Goal: Book appointment/travel/reservation

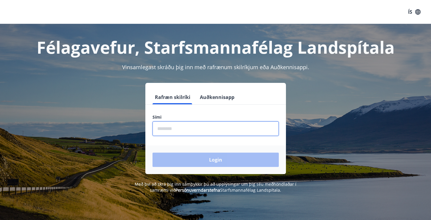
click at [187, 125] on input "phone" at bounding box center [216, 128] width 126 height 15
type input "********"
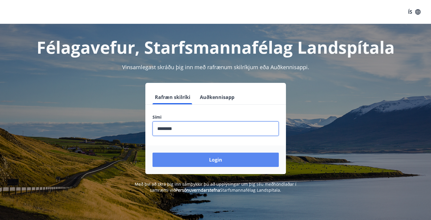
click at [196, 156] on button "Login" at bounding box center [216, 160] width 126 height 14
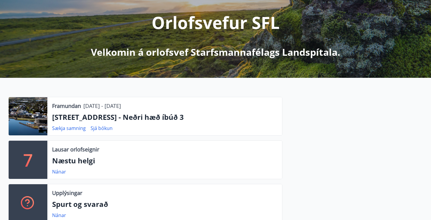
scroll to position [72, 0]
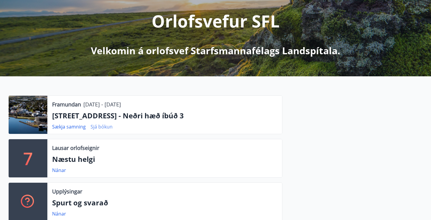
click at [98, 127] on link "Sjá bókun" at bounding box center [102, 126] width 22 height 7
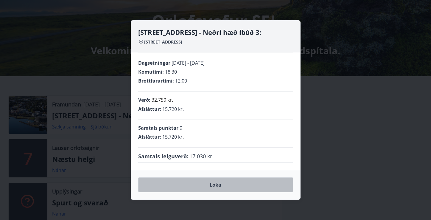
click at [211, 186] on button "Loka" at bounding box center [215, 184] width 155 height 15
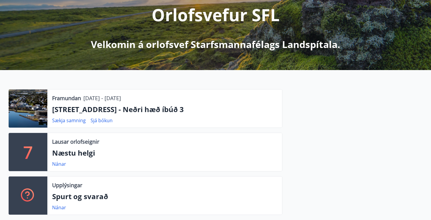
scroll to position [0, 0]
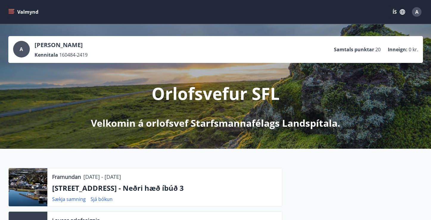
click at [106, 184] on p "[STREET_ADDRESS] - Neðri hæð íbúð 3" at bounding box center [164, 188] width 225 height 10
click at [416, 13] on span "A" at bounding box center [417, 12] width 3 height 7
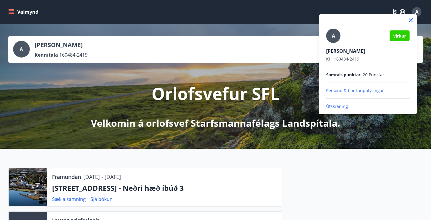
click at [415, 11] on div at bounding box center [215, 110] width 431 height 220
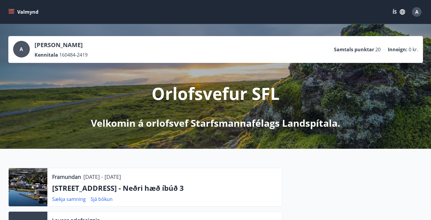
click at [13, 11] on icon "menu" at bounding box center [11, 12] width 6 height 6
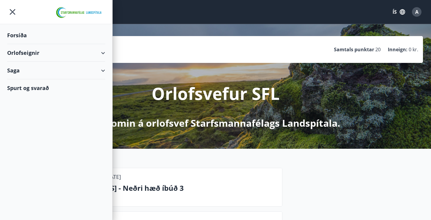
click at [100, 72] on div "Saga" at bounding box center [56, 71] width 98 height 18
click at [21, 88] on div "Bókanir" at bounding box center [56, 85] width 89 height 13
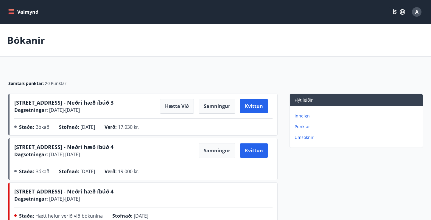
click at [81, 100] on span "[STREET_ADDRESS] - Neðri hæð íbúð 3" at bounding box center [63, 102] width 99 height 7
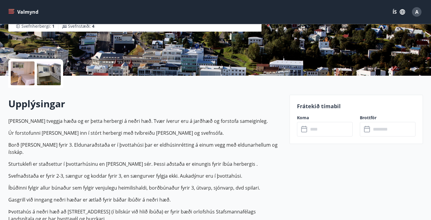
scroll to position [111, 0]
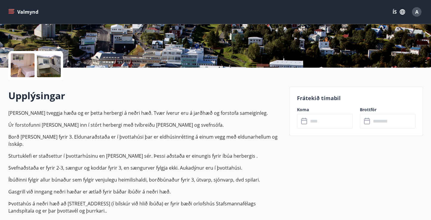
click at [22, 66] on div at bounding box center [23, 65] width 24 height 24
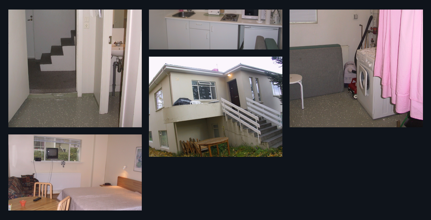
scroll to position [0, 0]
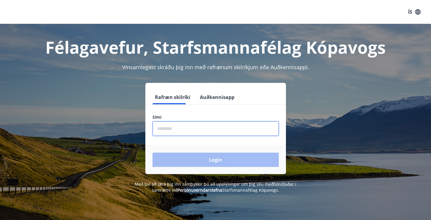
click at [188, 127] on input "phone" at bounding box center [216, 128] width 126 height 15
type input "********"
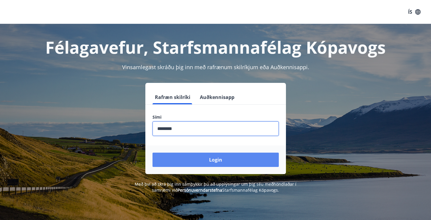
click at [200, 161] on button "Login" at bounding box center [216, 160] width 126 height 14
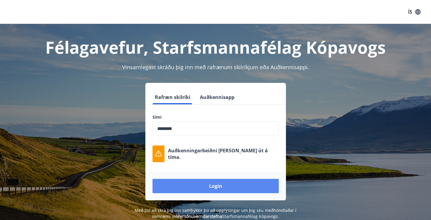
click at [212, 185] on button "Login" at bounding box center [216, 186] width 126 height 14
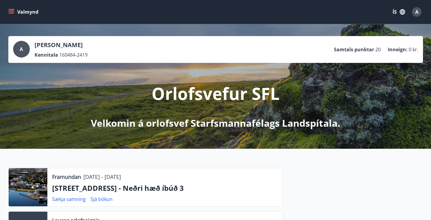
click at [13, 13] on icon "menu" at bounding box center [11, 12] width 6 height 6
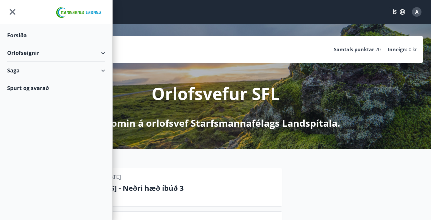
click at [24, 55] on div "Orlofseignir" at bounding box center [56, 53] width 98 height 18
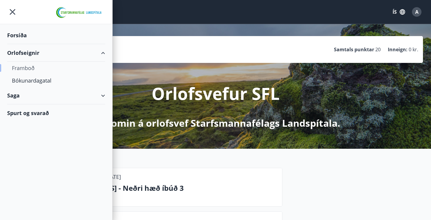
click at [29, 69] on div "Framboð" at bounding box center [56, 68] width 89 height 13
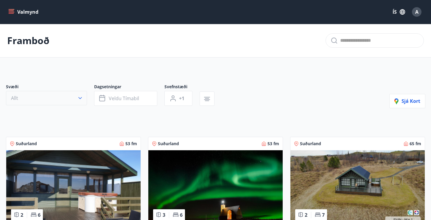
click at [62, 95] on button "Allt" at bounding box center [46, 98] width 81 height 14
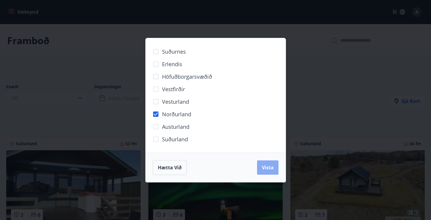
click at [267, 168] on span "Vista" at bounding box center [268, 167] width 12 height 7
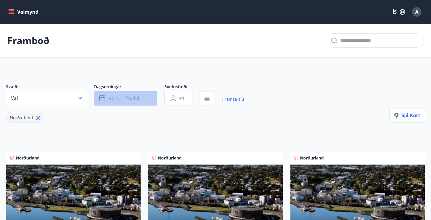
click at [134, 98] on span "Veldu tímabil" at bounding box center [124, 98] width 30 height 7
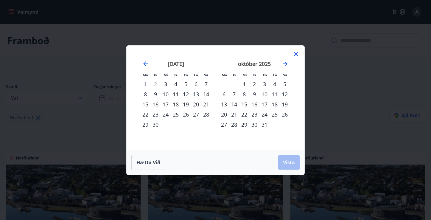
click at [288, 103] on div "19" at bounding box center [285, 104] width 10 height 10
click at [256, 114] on div "23" at bounding box center [255, 114] width 10 height 10
click at [290, 162] on span "Vista" at bounding box center [289, 162] width 12 height 7
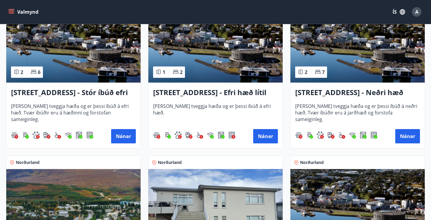
scroll to position [133, 0]
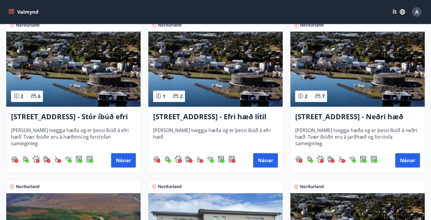
click at [356, 118] on h3 "[STREET_ADDRESS] - Neðri hæð íbúð 3" at bounding box center [357, 117] width 125 height 11
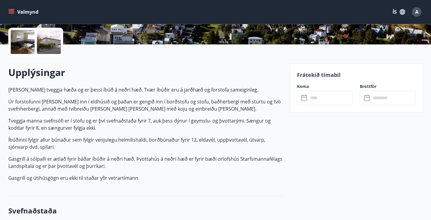
scroll to position [131, 0]
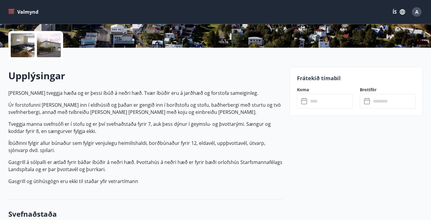
click at [25, 52] on div at bounding box center [23, 45] width 24 height 24
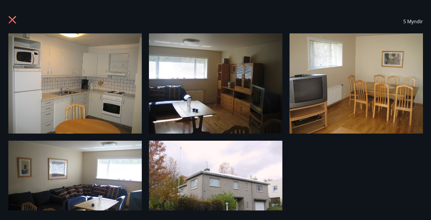
scroll to position [32, 0]
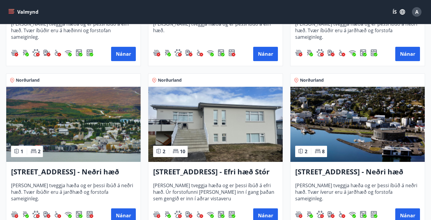
scroll to position [275, 0]
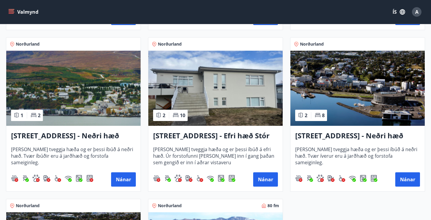
click at [120, 137] on h3 "[STREET_ADDRESS] - Neðri hæð íbúð 4" at bounding box center [73, 136] width 125 height 11
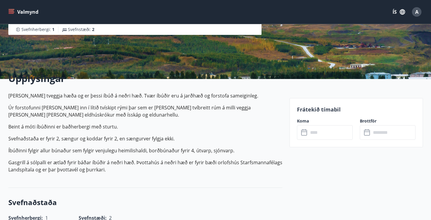
scroll to position [120, 0]
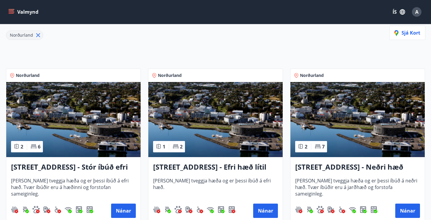
scroll to position [152, 0]
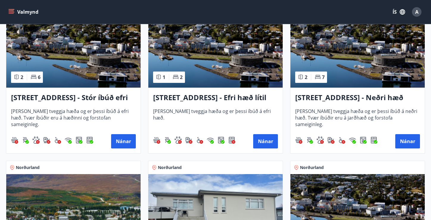
click at [317, 97] on h3 "[STREET_ADDRESS] - Neðri hæð íbúð 3" at bounding box center [357, 97] width 125 height 11
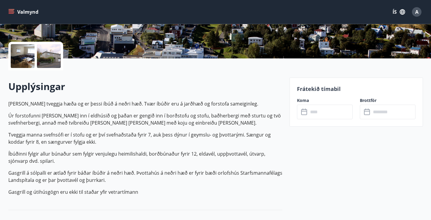
scroll to position [161, 0]
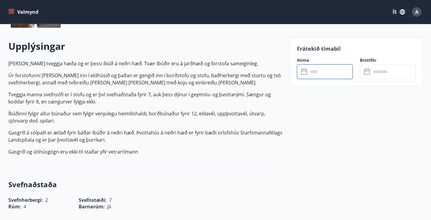
click at [327, 66] on input "text" at bounding box center [331, 71] width 44 height 15
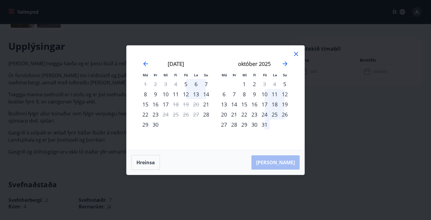
click at [286, 104] on div "19" at bounding box center [285, 104] width 10 height 10
click at [263, 116] on div "24" at bounding box center [265, 114] width 10 height 10
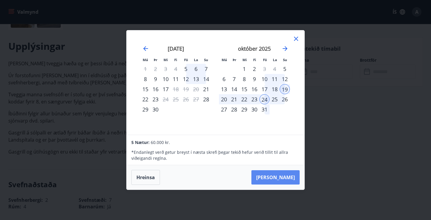
click at [281, 175] on button "Taka Frá" at bounding box center [276, 177] width 48 height 14
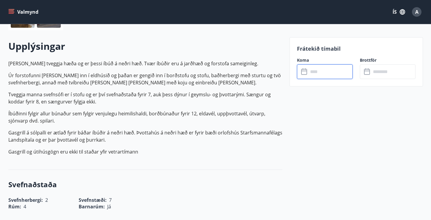
type input "******"
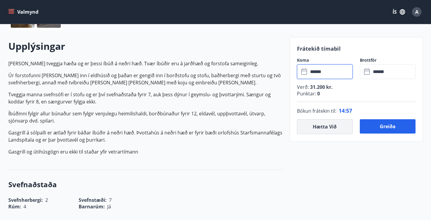
click at [324, 129] on button "Hætta við" at bounding box center [325, 126] width 56 height 15
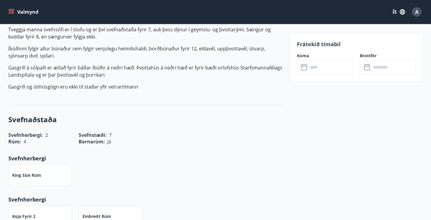
scroll to position [229, 0]
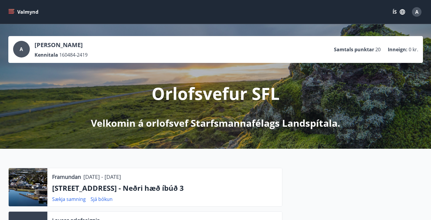
click at [15, 7] on button "Valmynd" at bounding box center [24, 12] width 34 height 11
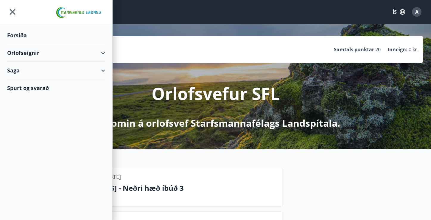
click at [19, 56] on div "Orlofseignir" at bounding box center [56, 53] width 98 height 18
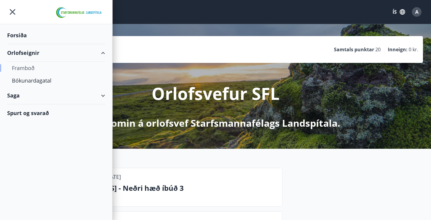
click at [20, 70] on div "Framboð" at bounding box center [56, 68] width 89 height 13
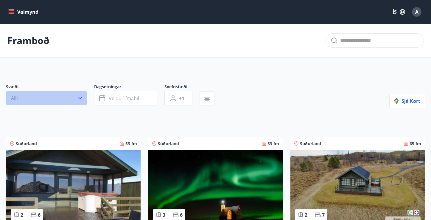
click at [69, 97] on button "Allt" at bounding box center [46, 98] width 81 height 14
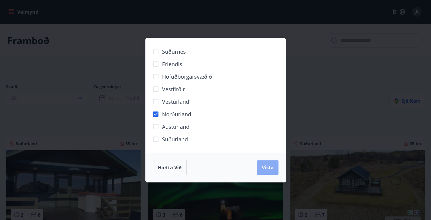
click at [268, 169] on span "Vista" at bounding box center [268, 167] width 12 height 7
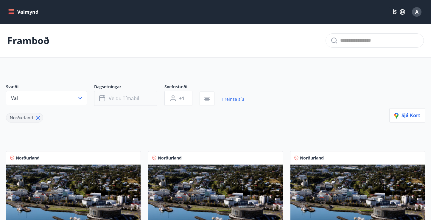
click at [118, 99] on span "Veldu tímabil" at bounding box center [124, 98] width 30 height 7
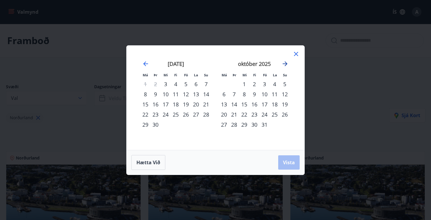
click at [284, 66] on icon "Move forward to switch to the next month." at bounding box center [285, 63] width 7 height 7
click at [285, 104] on div "18" at bounding box center [285, 104] width 10 height 10
click at [266, 115] on div "23" at bounding box center [265, 114] width 10 height 10
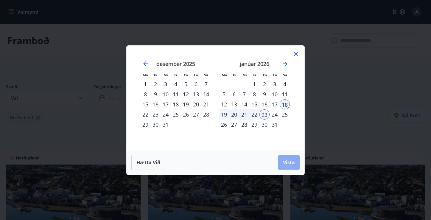
click at [287, 165] on span "Vista" at bounding box center [289, 162] width 12 height 7
